Goal: Task Accomplishment & Management: Use online tool/utility

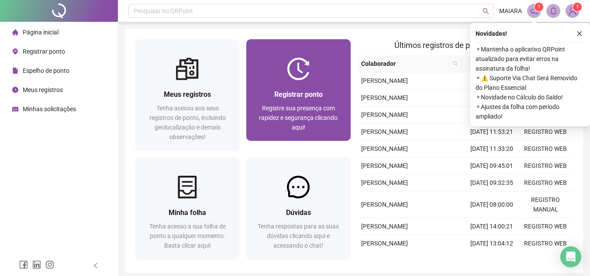
click at [311, 96] on span "Registrar ponto" at bounding box center [298, 94] width 48 height 8
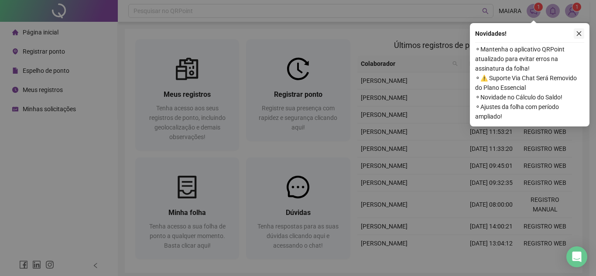
click at [580, 33] on icon "close" at bounding box center [579, 33] width 5 height 5
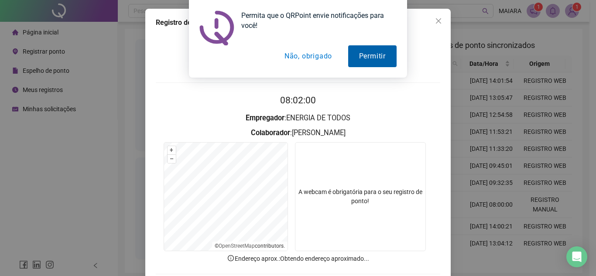
scroll to position [45, 0]
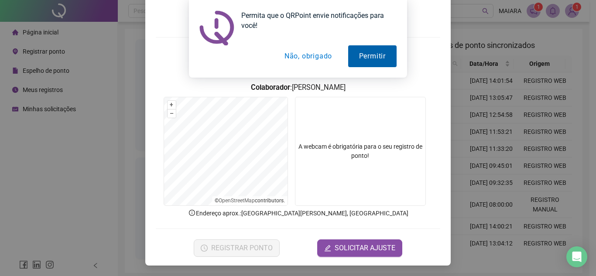
click at [383, 53] on button "Permitir" at bounding box center [372, 56] width 48 height 22
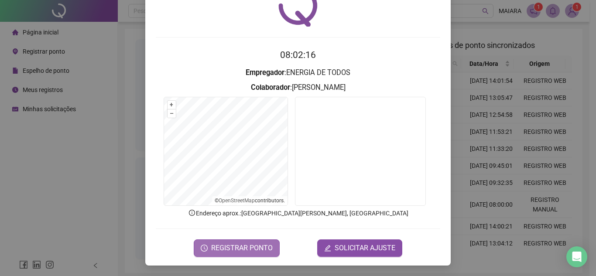
click at [247, 245] on span "REGISTRAR PONTO" at bounding box center [242, 248] width 62 height 10
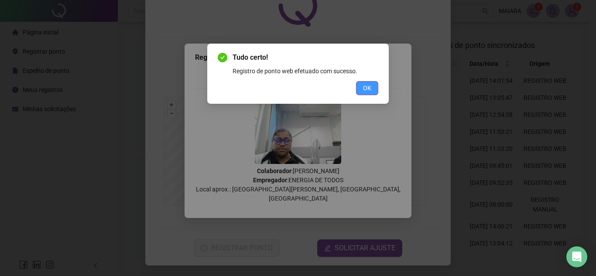
click at [371, 89] on button "OK" at bounding box center [367, 88] width 22 height 14
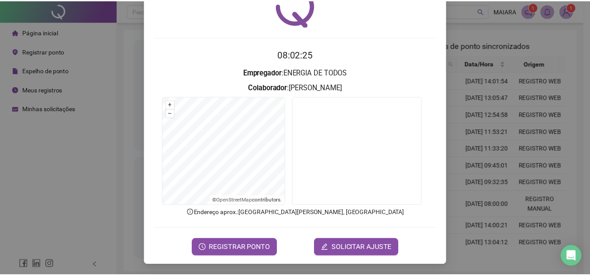
scroll to position [0, 0]
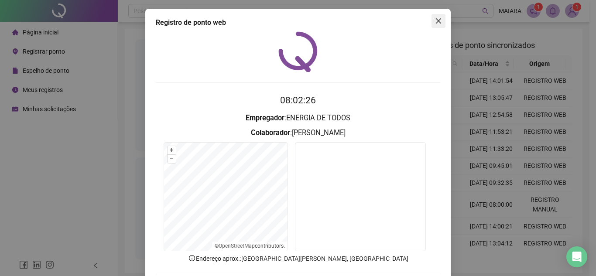
click at [436, 21] on icon "close" at bounding box center [438, 20] width 7 height 7
